Goal: Information Seeking & Learning: Check status

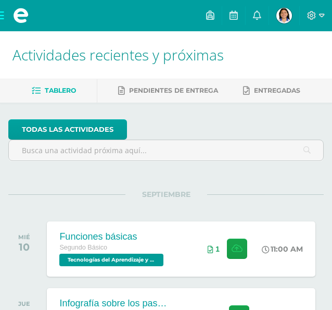
click at [292, 19] on link "[PERSON_NAME] Mi Perfil" at bounding box center [284, 15] width 30 height 31
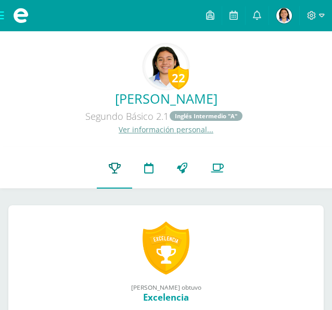
click at [0, 0] on span "Punteos" at bounding box center [0, 0] width 0 height 0
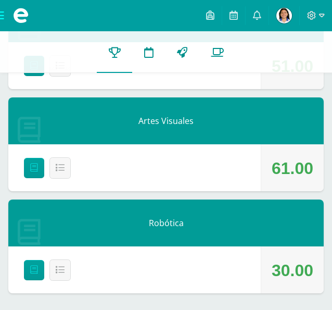
scroll to position [1561, 0]
click at [319, 12] on icon at bounding box center [322, 15] width 6 height 9
click at [291, 73] on span "Cerrar sesión" at bounding box center [288, 75] width 47 height 10
